Goal: Contribute content: Contribute content

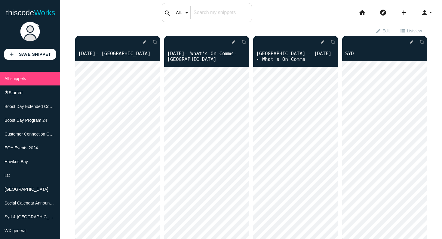
click at [195, 11] on div "search All: All: Code: Title: Tag: All: Code: Title: Tag:" at bounding box center [207, 12] width 90 height 19
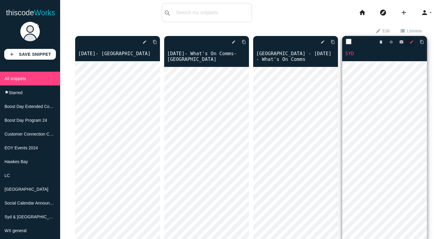
click at [412, 41] on icon "edit" at bounding box center [411, 42] width 4 height 11
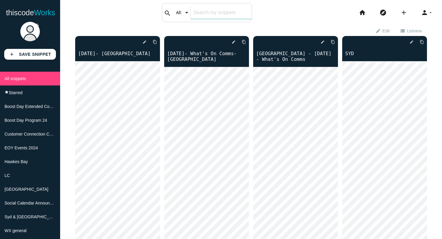
click at [199, 12] on input "text" at bounding box center [220, 12] width 61 height 13
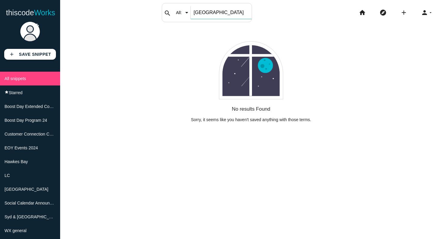
type input "sydney"
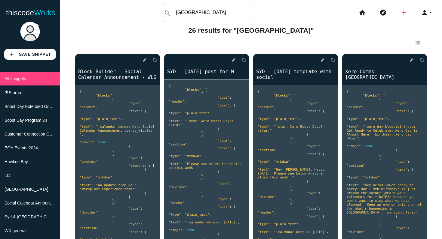
click at [404, 14] on icon "add" at bounding box center [403, 12] width 7 height 19
click at [416, 14] on link "code Snippet" at bounding box center [416, 10] width 42 height 15
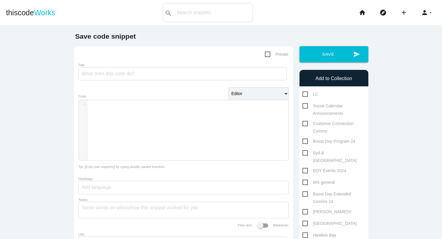
scroll to position [2, 0]
click at [147, 109] on div "​ x 1 ​" at bounding box center [188, 134] width 218 height 69
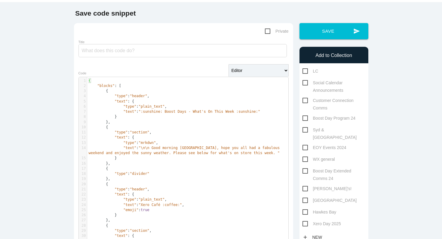
scroll to position [0, 0]
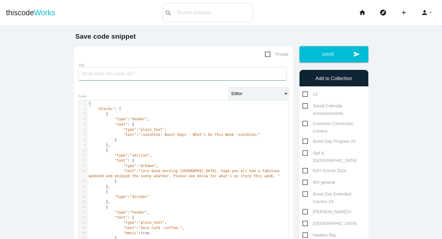
click at [133, 75] on input "Title" at bounding box center [182, 73] width 208 height 13
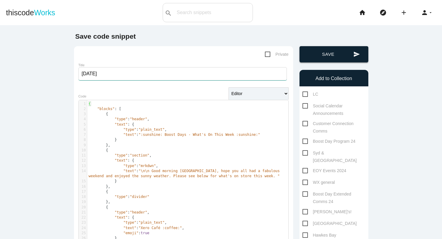
type input "[DATE]"
click at [321, 59] on button "send Save" at bounding box center [333, 54] width 69 height 16
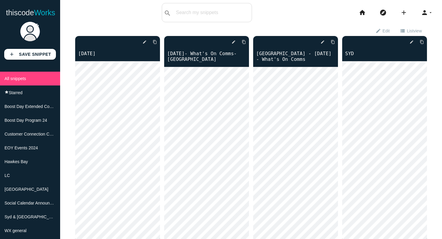
click at [305, 17] on div "thiscodeworks search All: All: Code: Title: Tag: All: Code: Title: Tag: search …" at bounding box center [221, 12] width 442 height 19
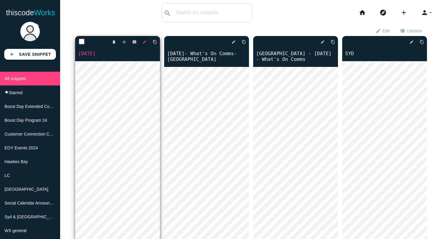
click at [145, 43] on icon "edit" at bounding box center [144, 42] width 4 height 11
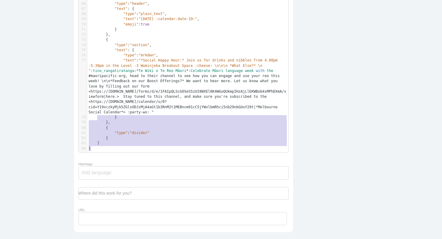
scroll to position [317, 0]
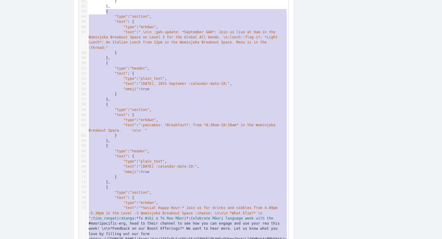
type textarea "{ "blocks": [ { "type": "header", "text": { "type": "plain_text", "text": ":sun…"
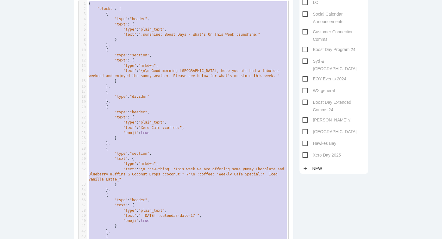
drag, startPoint x: 105, startPoint y: 149, endPoint x: 96, endPoint y: -48, distance: 197.0
click at [196, 88] on pre "}," at bounding box center [187, 86] width 201 height 5
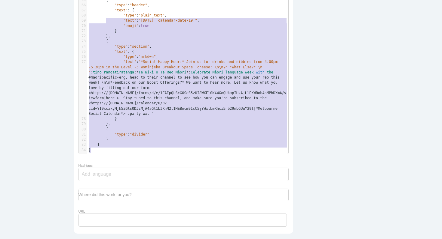
scroll to position [229, 0]
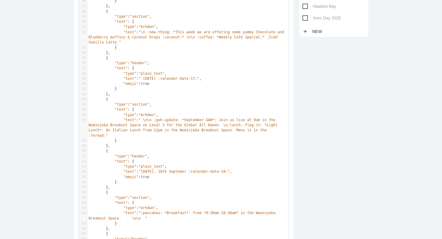
type textarea "{ "blocks": [ { "type": "header", "text": { "type": "plain_text", "text": ":sun…"
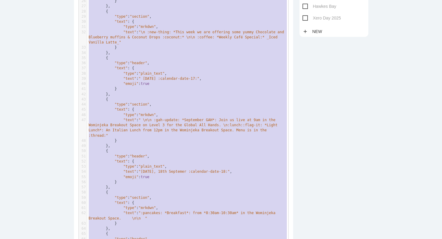
scroll to position [92, 0]
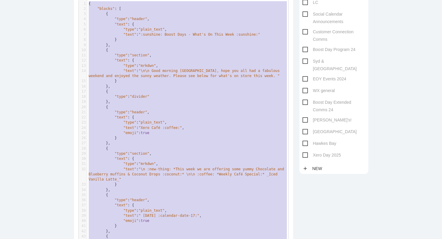
drag, startPoint x: 116, startPoint y: 150, endPoint x: 123, endPoint y: -48, distance: 198.4
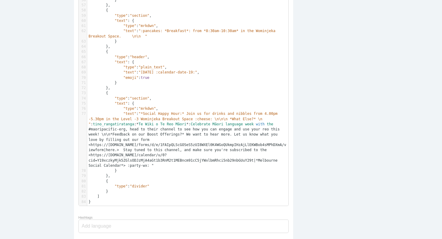
scroll to position [412, 0]
click at [141, 124] on span "Te" at bounding box center [140, 123] width 4 height 4
click at [186, 123] on span "*" at bounding box center [185, 123] width 2 height 4
click at [200, 164] on pre ""text" : "*Social Happy Hour:* Join us for drinks and nibbles from 4.00pm -5.30…" at bounding box center [187, 139] width 201 height 57
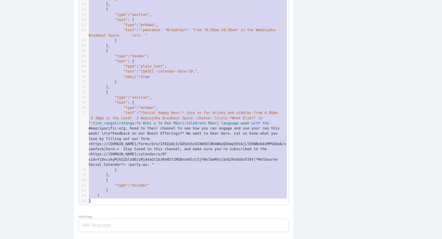
scroll to position [239, 0]
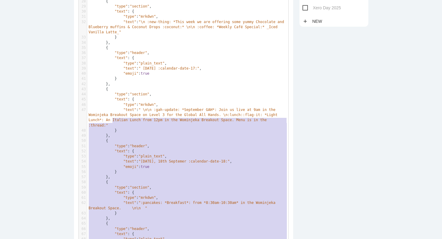
type textarea "{ "blocks": [ { "type": "header", "text": { "type": "plain_text", "text": ":sun…"
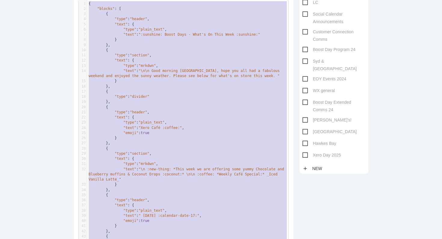
drag, startPoint x: 102, startPoint y: 199, endPoint x: 109, endPoint y: -48, distance: 247.0
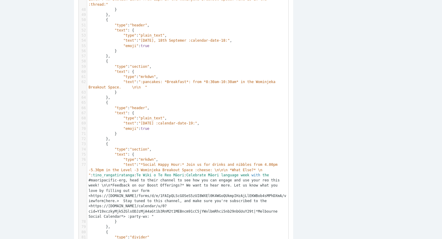
scroll to position [361, 0]
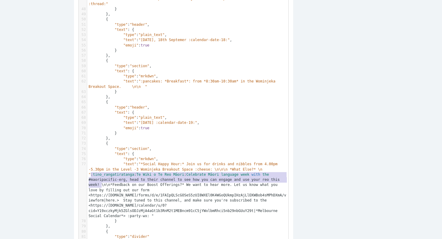
type textarea ":tino_rangatiratanga: Te Wiki o Te Reo Māori: Celebrate Māori language week wit…"
drag, startPoint x: 91, startPoint y: 175, endPoint x: 100, endPoint y: 184, distance: 12.5
click at [100, 184] on span ""text" : "*Social Happy Hour:* Join us for drinks and nibbles from 4.00pm -5.30…" at bounding box center [187, 190] width 197 height 56
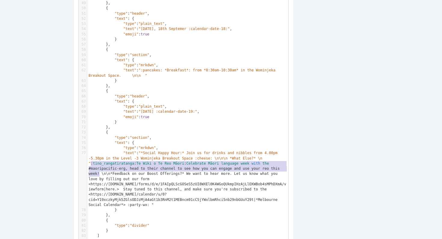
scroll to position [373, 0]
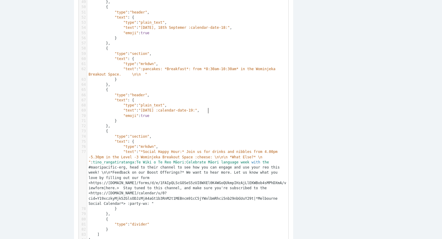
click at [197, 113] on span ""[DATE] :calendar-date-19:"" at bounding box center [167, 110] width 59 height 4
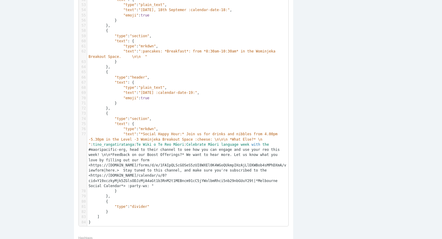
scroll to position [392, 0]
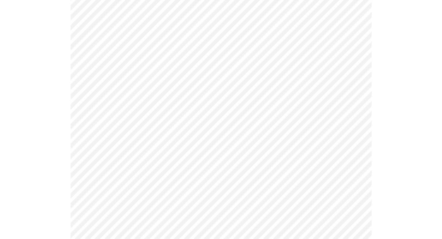
scroll to position [157, 0]
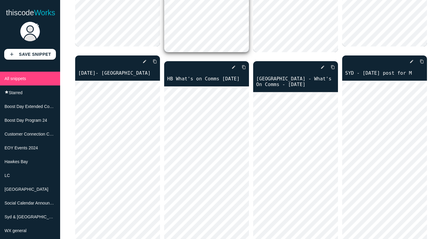
scroll to position [201, 0]
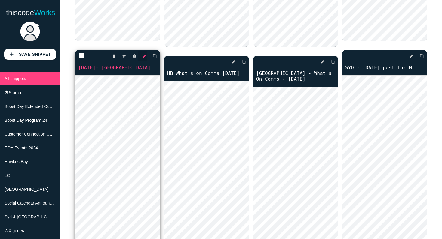
click at [144, 58] on icon "edit" at bounding box center [144, 56] width 4 height 11
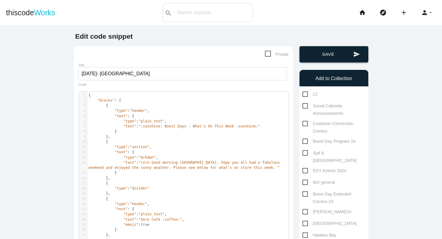
click at [328, 52] on button "send Save" at bounding box center [333, 54] width 69 height 16
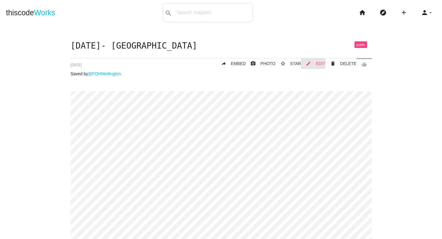
click at [323, 65] on span "EDIT" at bounding box center [320, 63] width 10 height 5
click at [182, 16] on div "search All: All: Code: Title: Tag: All: Code: Title: Tag:" at bounding box center [207, 12] width 90 height 19
type input "september"
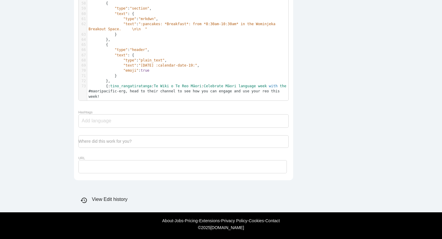
scroll to position [2, 0]
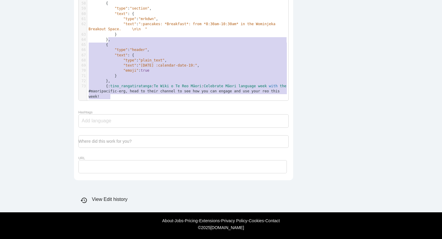
type textarea "{ "loremi": [ { "dolo": "sitame", "cons": { "adip": "elits_doei", "temp": ":inc…"
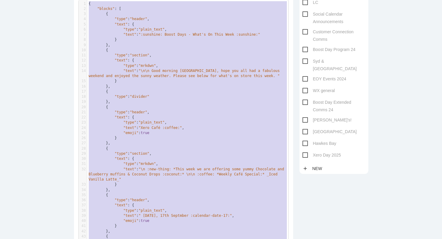
drag, startPoint x: 113, startPoint y: 96, endPoint x: 100, endPoint y: -47, distance: 144.5
click at [100, 0] on html "thiscode Works search All: All: Code: Title: Tag: All: Code: Title: Tag: search…" at bounding box center [221, 119] width 442 height 239
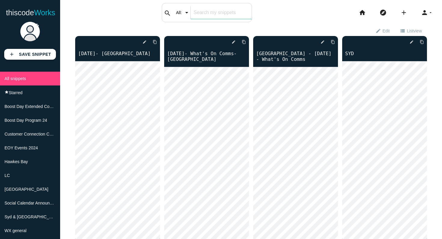
click at [184, 18] on div "search All: All: Code: Title: Tag: All: Code: Title: Tag:" at bounding box center [207, 12] width 90 height 19
type input "september"
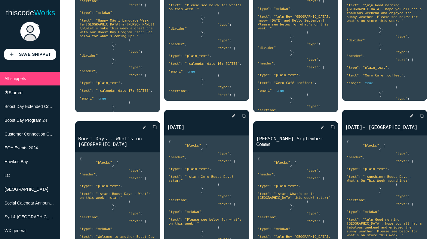
scroll to position [363, 0]
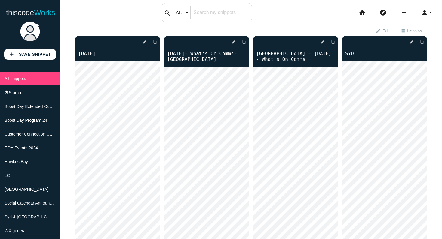
click at [201, 15] on input "text" at bounding box center [220, 12] width 61 height 13
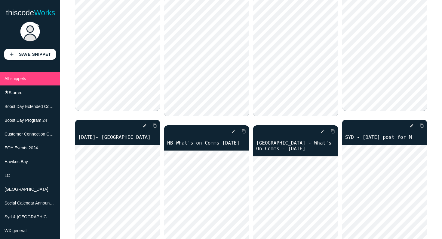
scroll to position [161, 0]
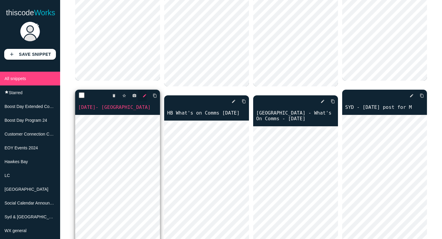
click at [144, 98] on icon "edit" at bounding box center [144, 95] width 4 height 11
click at [146, 96] on icon "edit" at bounding box center [144, 95] width 4 height 11
click at [121, 108] on link "[DATE]- [GEOGRAPHIC_DATA]" at bounding box center [117, 107] width 85 height 7
click at [145, 96] on icon "edit" at bounding box center [144, 95] width 4 height 11
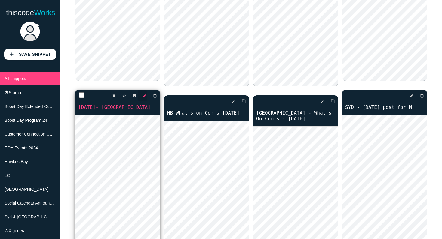
click at [144, 97] on icon "edit" at bounding box center [144, 95] width 4 height 11
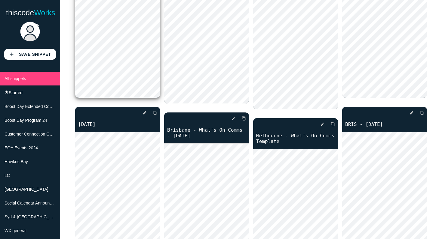
scroll to position [360, 0]
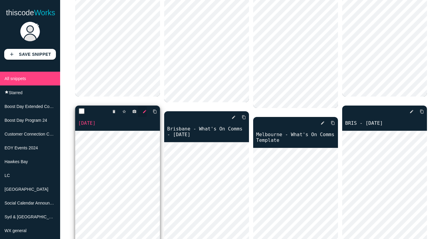
click at [144, 113] on icon "edit" at bounding box center [144, 111] width 4 height 11
click at [144, 112] on icon "edit" at bounding box center [144, 111] width 4 height 11
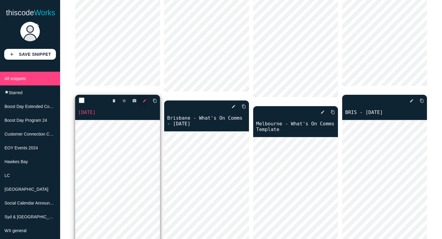
scroll to position [365, 0]
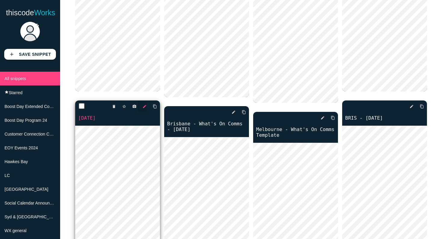
click at [145, 107] on icon "edit" at bounding box center [144, 106] width 4 height 11
click at [144, 106] on icon "edit" at bounding box center [144, 106] width 4 height 11
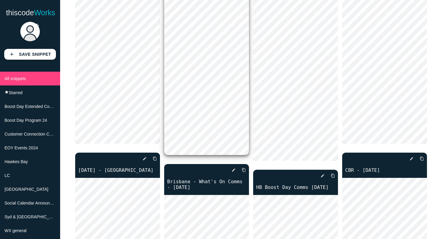
scroll to position [531, 0]
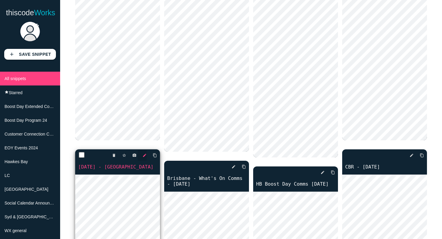
click at [145, 156] on icon "edit" at bounding box center [144, 155] width 4 height 11
click at [144, 157] on icon "edit" at bounding box center [144, 155] width 4 height 11
click at [145, 156] on icon "edit" at bounding box center [144, 155] width 4 height 11
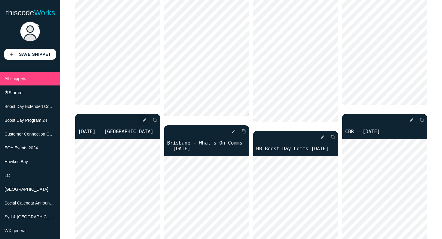
scroll to position [575, 0]
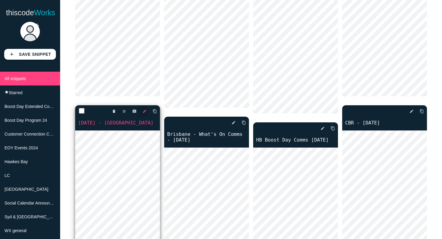
click at [145, 112] on icon "edit" at bounding box center [144, 111] width 4 height 11
